Goal: Book appointment/travel/reservation

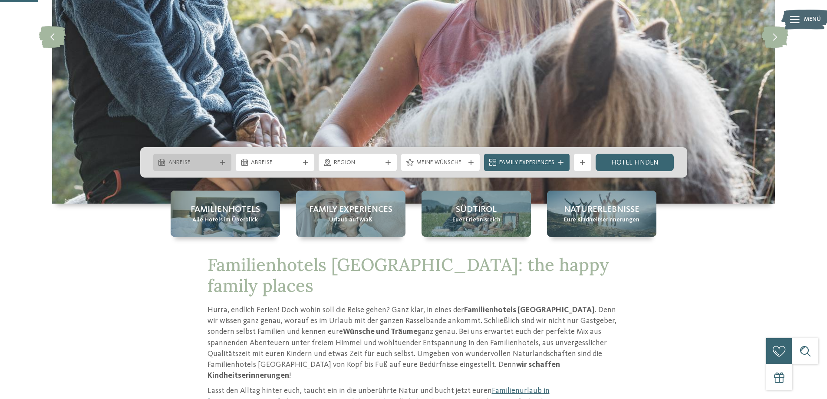
click at [202, 157] on div "Anreise" at bounding box center [192, 162] width 79 height 17
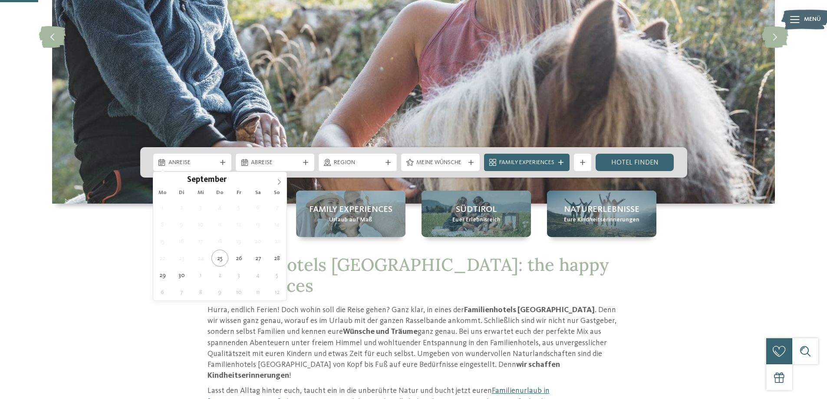
click at [276, 180] on icon at bounding box center [279, 182] width 6 height 6
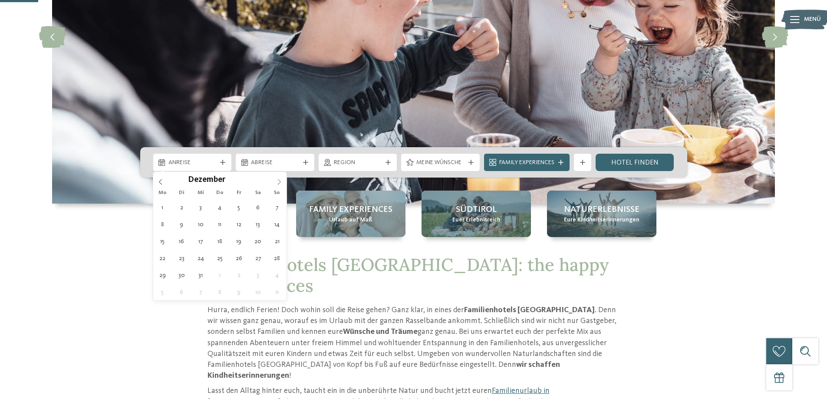
click at [276, 180] on icon at bounding box center [279, 182] width 6 height 6
type input "****"
click at [276, 180] on icon at bounding box center [279, 182] width 6 height 6
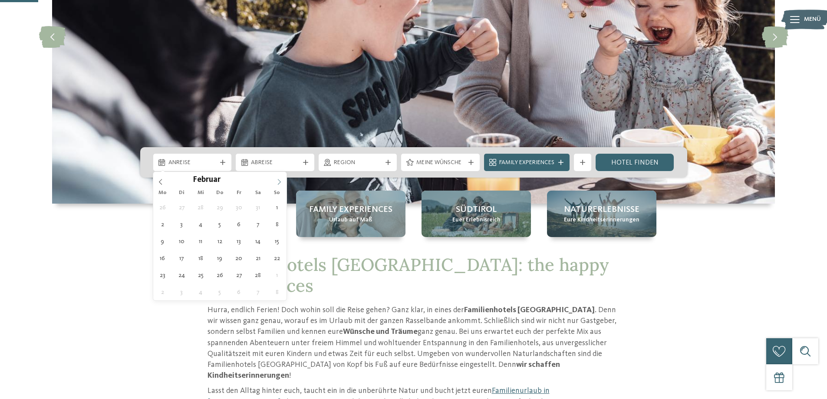
click at [276, 180] on icon at bounding box center [279, 182] width 6 height 6
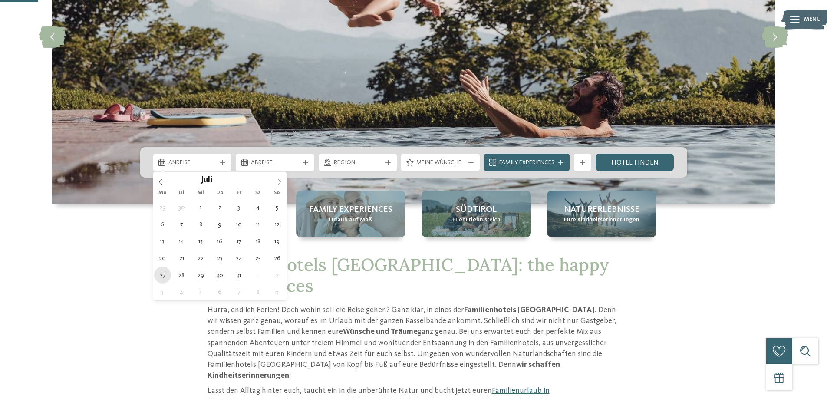
type div "[DATE]"
type input "****"
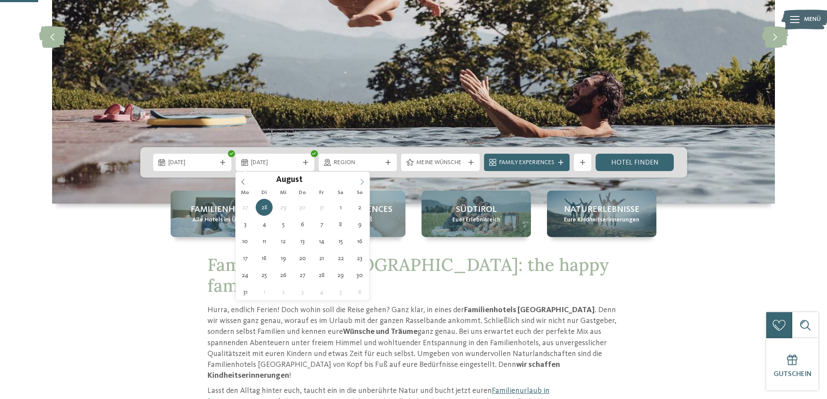
click at [361, 177] on span at bounding box center [362, 179] width 15 height 15
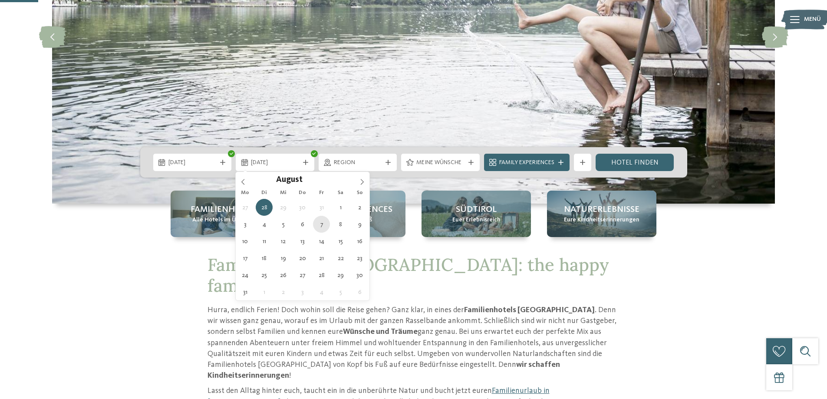
type div "[DATE]"
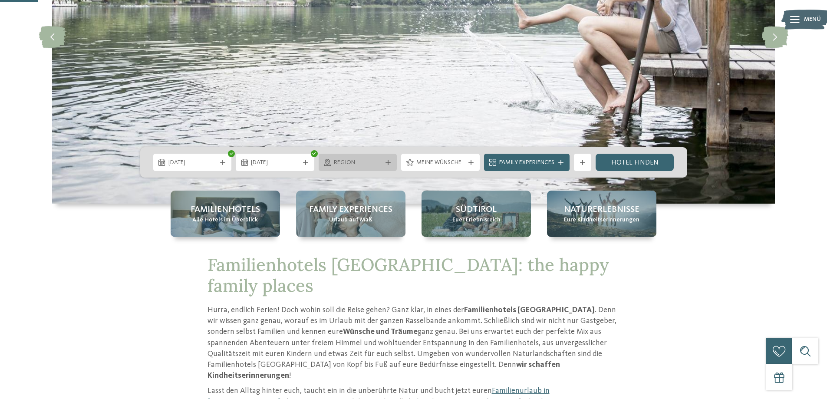
click at [371, 164] on span "Region" at bounding box center [358, 162] width 48 height 9
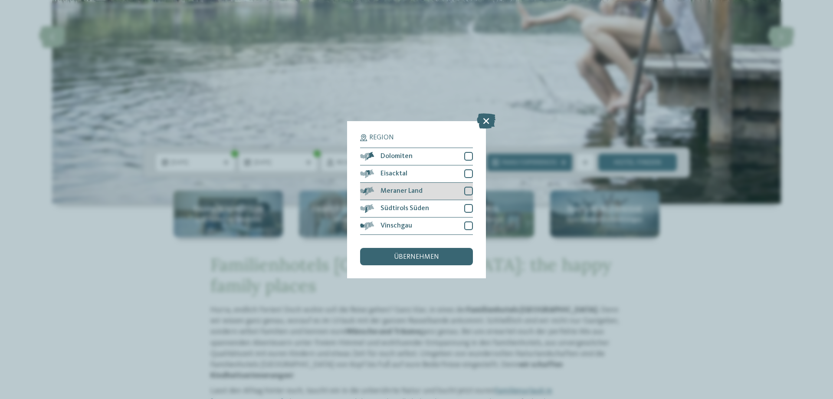
click at [464, 191] on div at bounding box center [468, 191] width 9 height 9
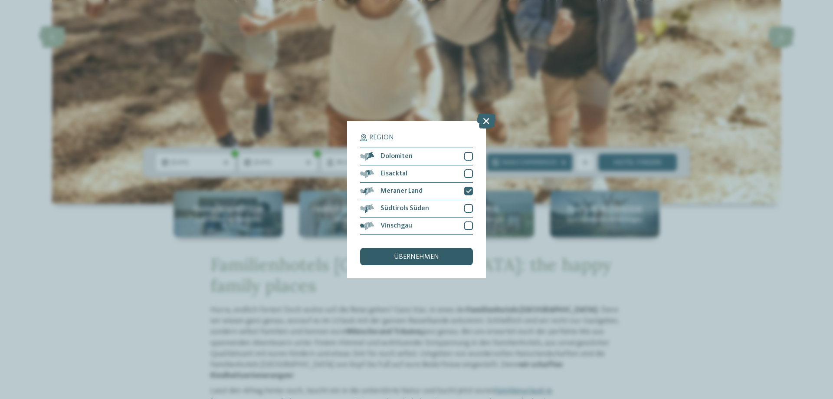
click at [447, 253] on div "übernehmen" at bounding box center [416, 256] width 113 height 17
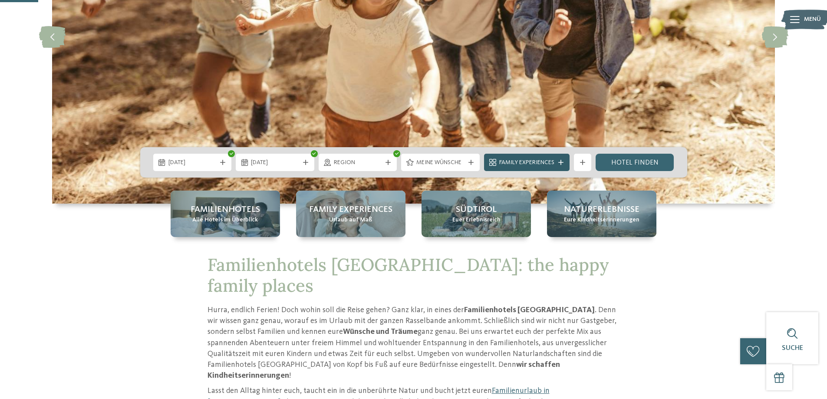
click at [555, 160] on div "Family Experiences" at bounding box center [526, 163] width 59 height 10
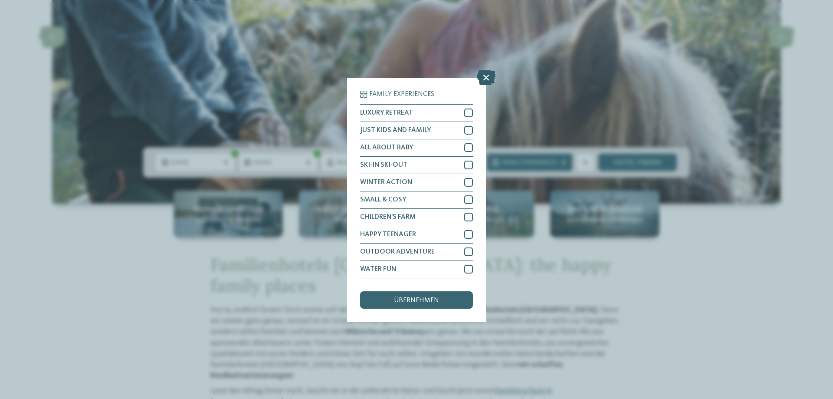
click at [488, 76] on icon at bounding box center [486, 76] width 19 height 15
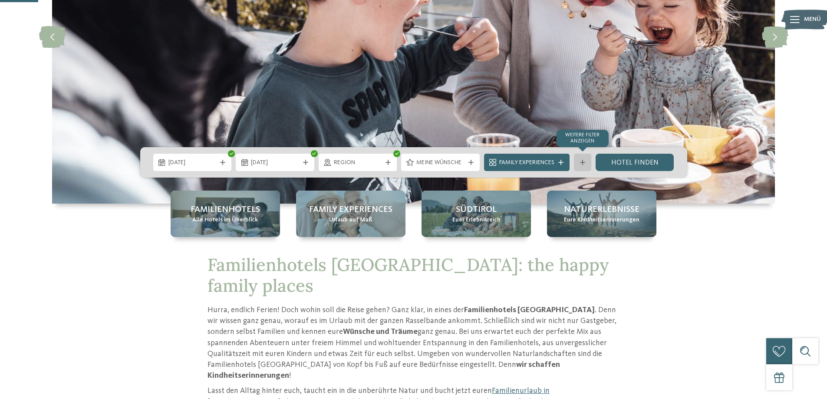
click at [585, 163] on div at bounding box center [582, 162] width 9 height 5
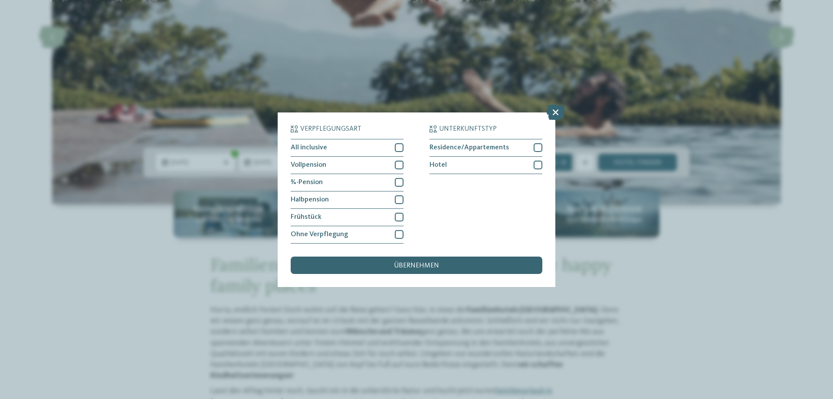
click at [443, 261] on div "übernehmen" at bounding box center [417, 264] width 252 height 17
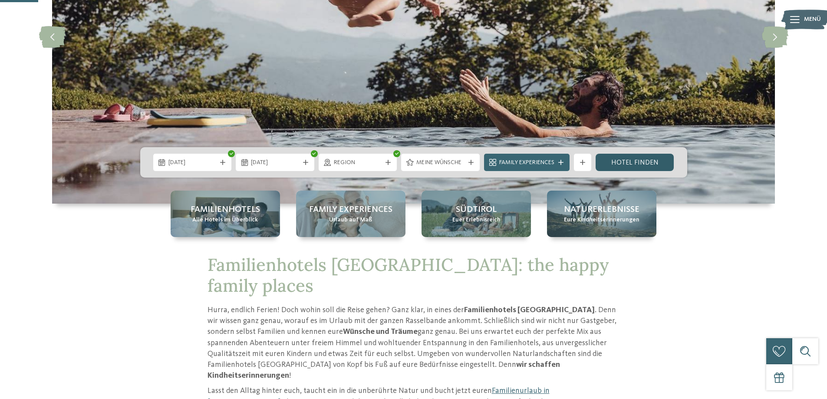
click at [628, 163] on link "Hotel finden" at bounding box center [634, 162] width 79 height 17
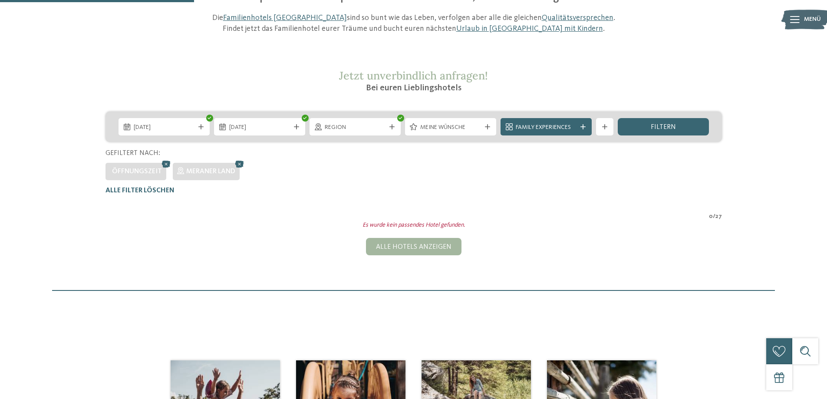
scroll to position [111, 0]
click at [343, 122] on div "Region" at bounding box center [354, 126] width 91 height 17
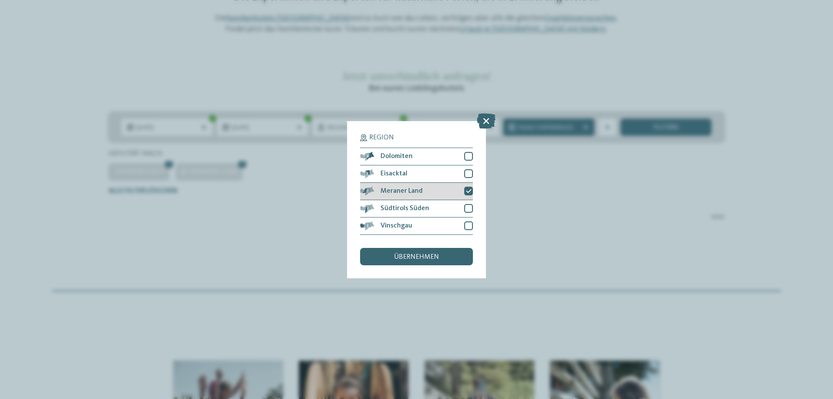
click at [467, 191] on icon at bounding box center [469, 190] width 6 height 5
click at [439, 256] on div "übernehmen" at bounding box center [416, 256] width 113 height 17
